Goal: Navigation & Orientation: Find specific page/section

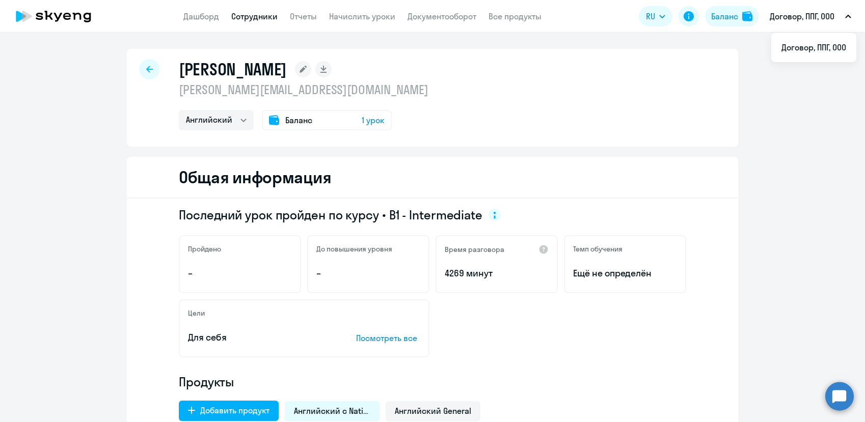
select select "english"
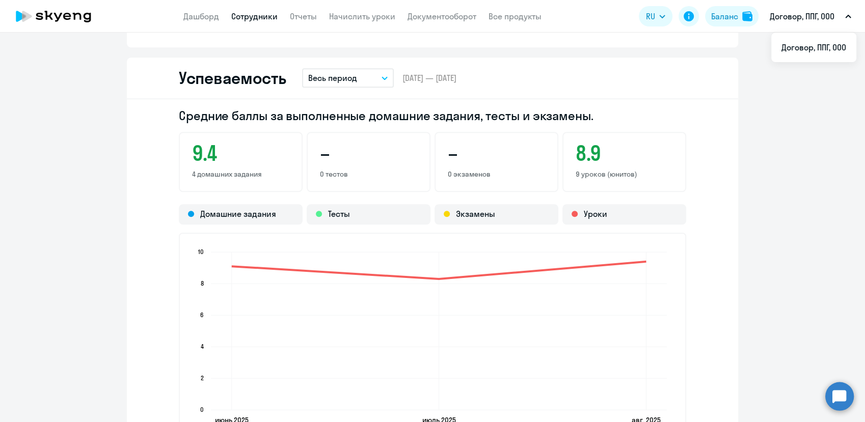
scroll to position [713, 0]
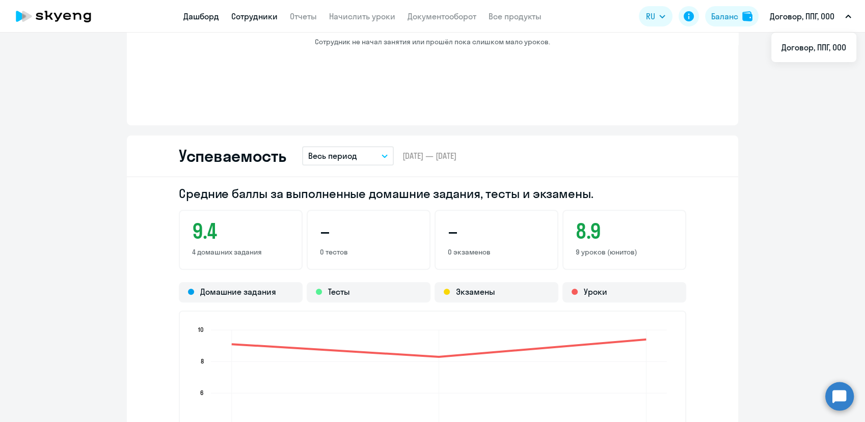
click at [189, 17] on link "Дашборд" at bounding box center [201, 16] width 36 height 10
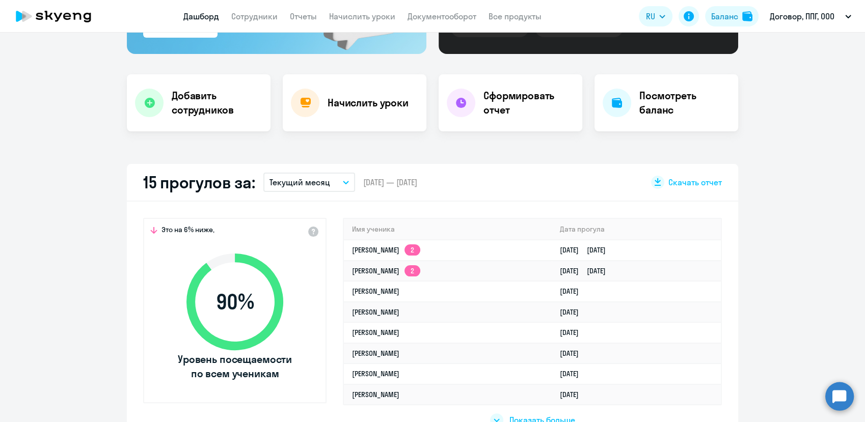
scroll to position [260, 0]
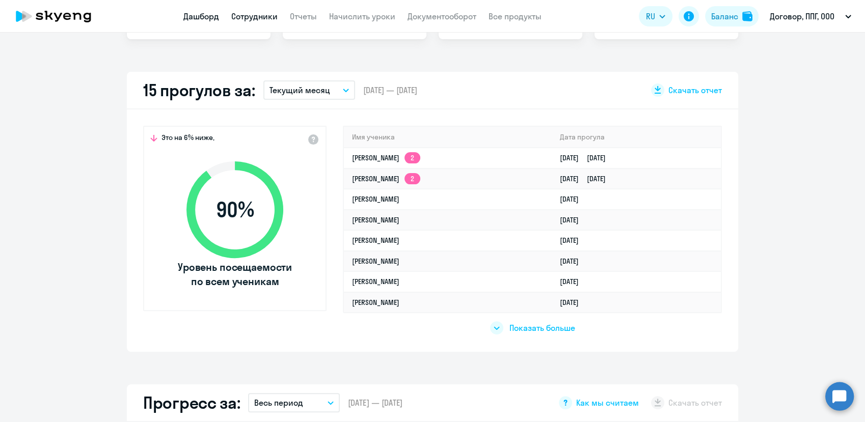
click at [242, 14] on link "Сотрудники" at bounding box center [254, 16] width 46 height 10
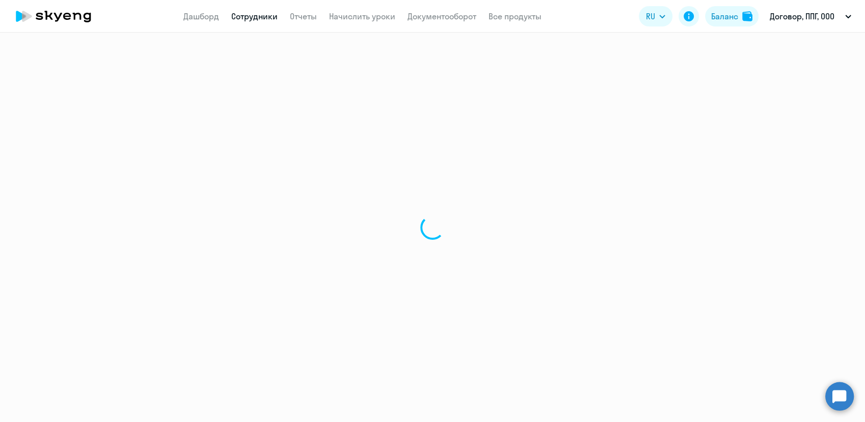
select select "30"
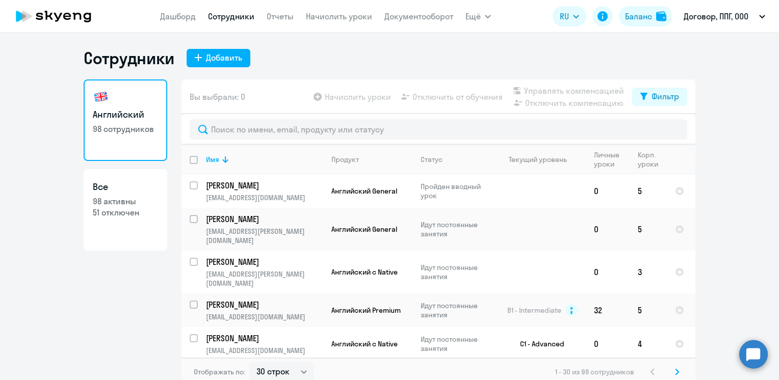
click at [733, 178] on ng-component "Сотрудники Добавить Английский 98 сотрудников Все 98 активны 51 отключен Вы выб…" at bounding box center [389, 217] width 779 height 338
click at [171, 22] on app-menu-item-link "Дашборд" at bounding box center [178, 16] width 36 height 13
